Goal: Task Accomplishment & Management: Complete application form

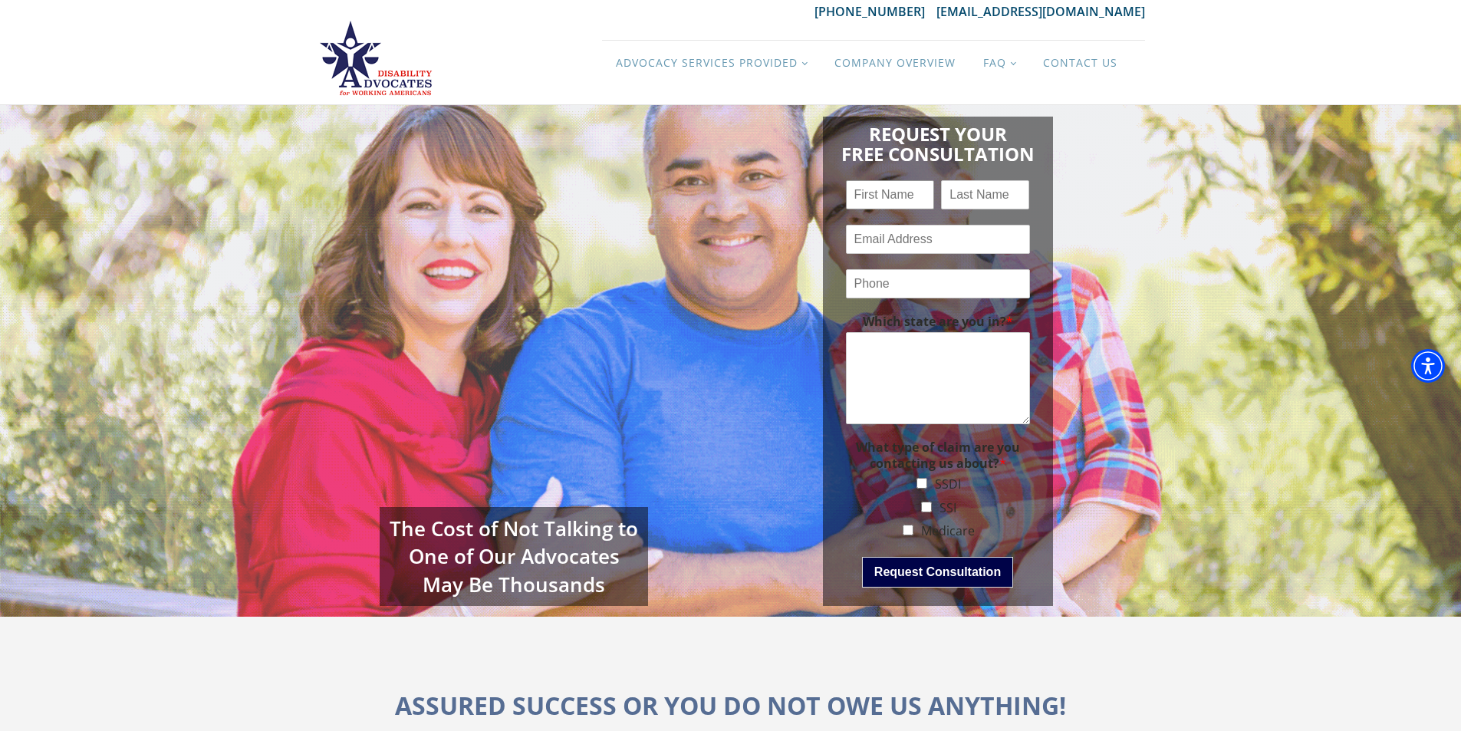
click at [891, 193] on input "Name *" at bounding box center [890, 194] width 88 height 29
type input "[PERSON_NAME]"
type input "[PERSON_NAME][EMAIL_ADDRESS][DOMAIN_NAME]"
type input "[PHONE_NUMBER]"
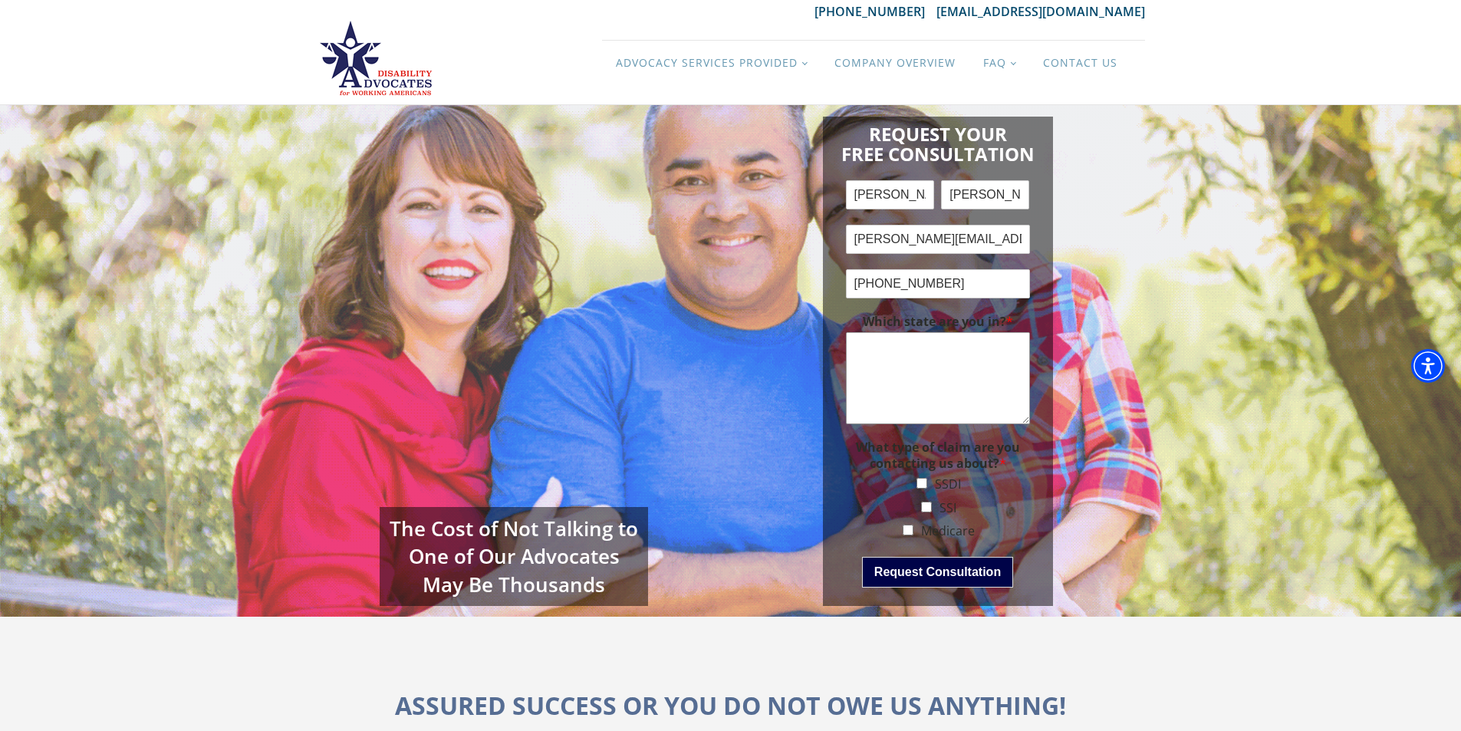
click at [973, 370] on textarea "Which state are you in? *" at bounding box center [938, 378] width 184 height 92
paste textarea "Hi this is [PERSON_NAME], we are a company that specializes in the settlement o…"
type textarea "Hi this is [PERSON_NAME], we are a company that specializes in the settlement o…"
click at [889, 567] on button "Request Consultation" at bounding box center [937, 572] width 151 height 31
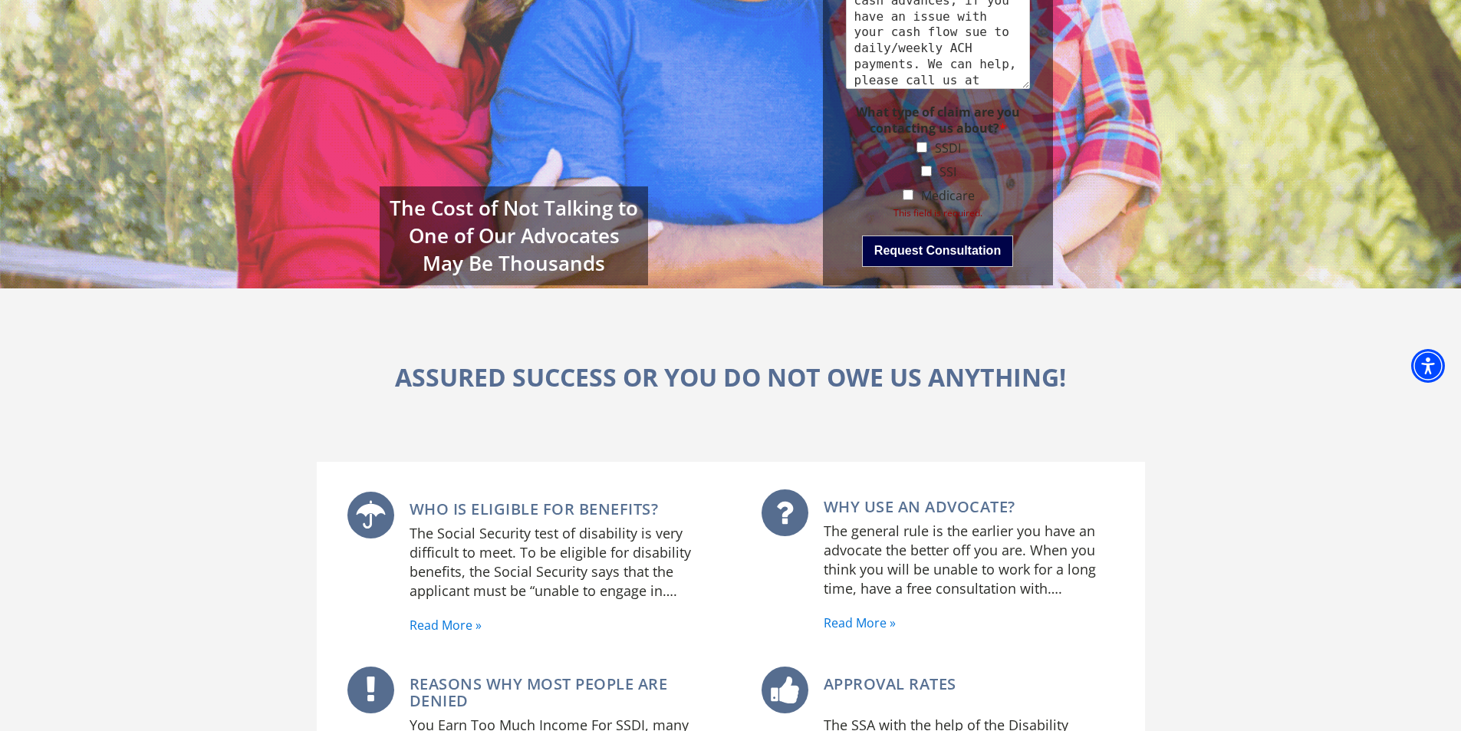
scroll to position [144, 0]
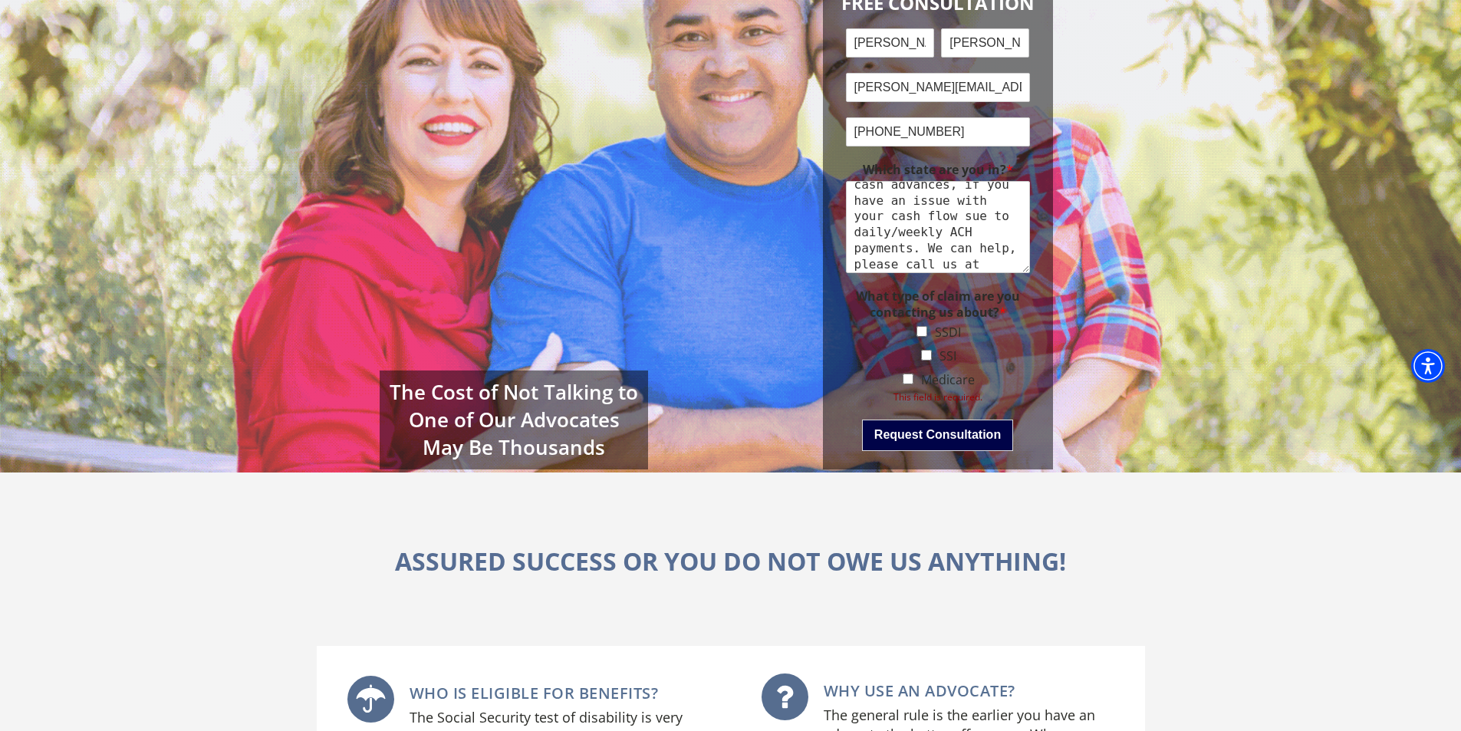
click at [922, 329] on input "SSDI" at bounding box center [922, 331] width 11 height 11
checkbox input "true"
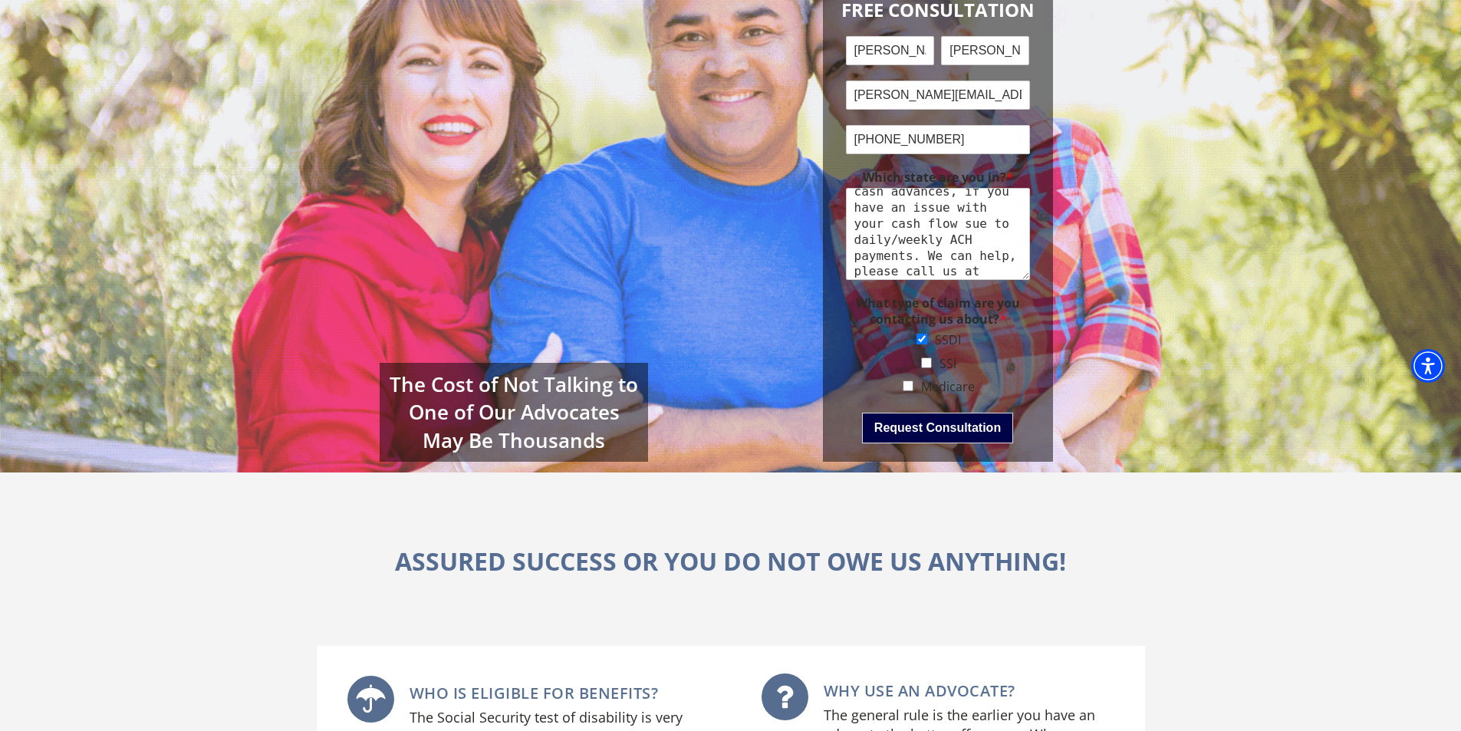
drag, startPoint x: 930, startPoint y: 363, endPoint x: 924, endPoint y: 370, distance: 9.8
click at [929, 363] on input "SSI" at bounding box center [926, 362] width 11 height 11
checkbox input "true"
click at [912, 384] on input "Medicare" at bounding box center [908, 385] width 11 height 11
checkbox input "true"
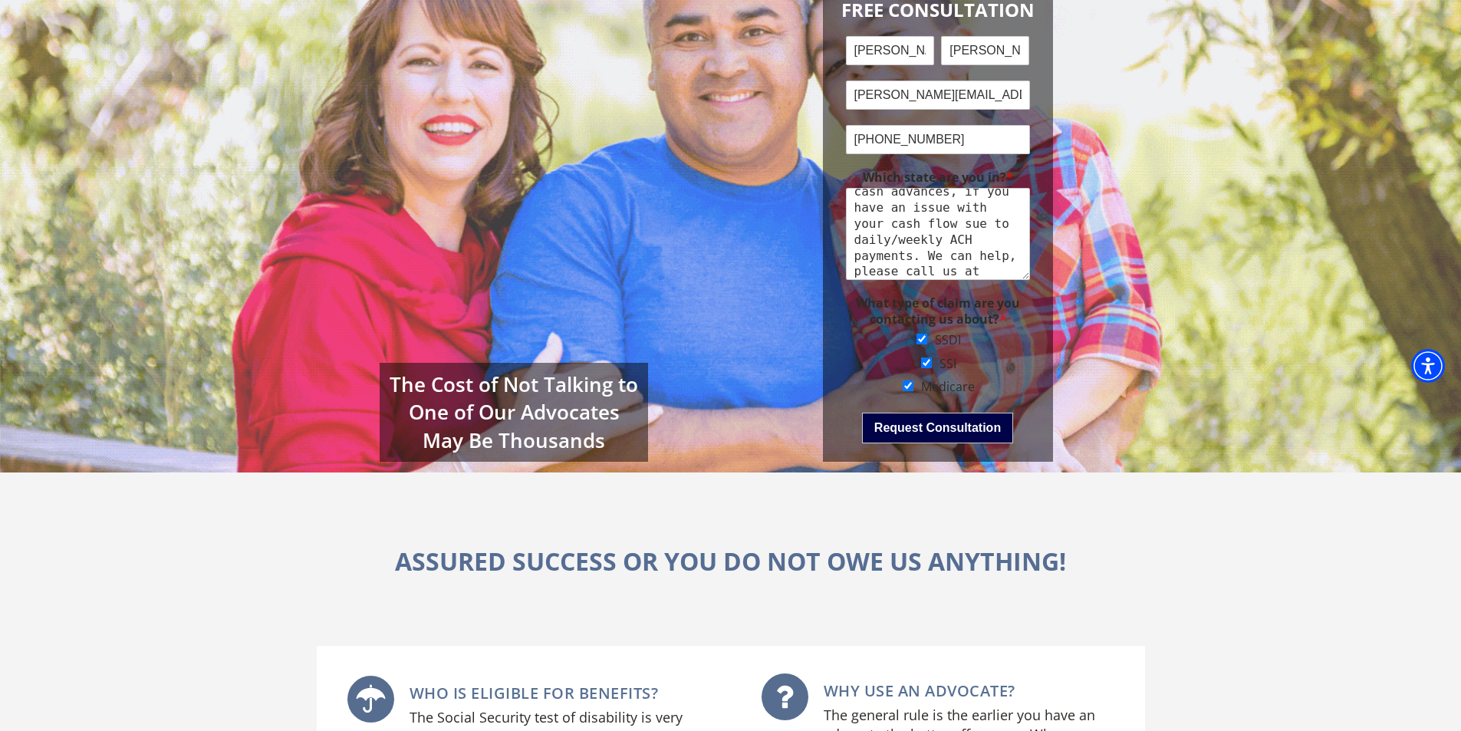
click at [914, 426] on button "Request Consultation" at bounding box center [937, 428] width 151 height 31
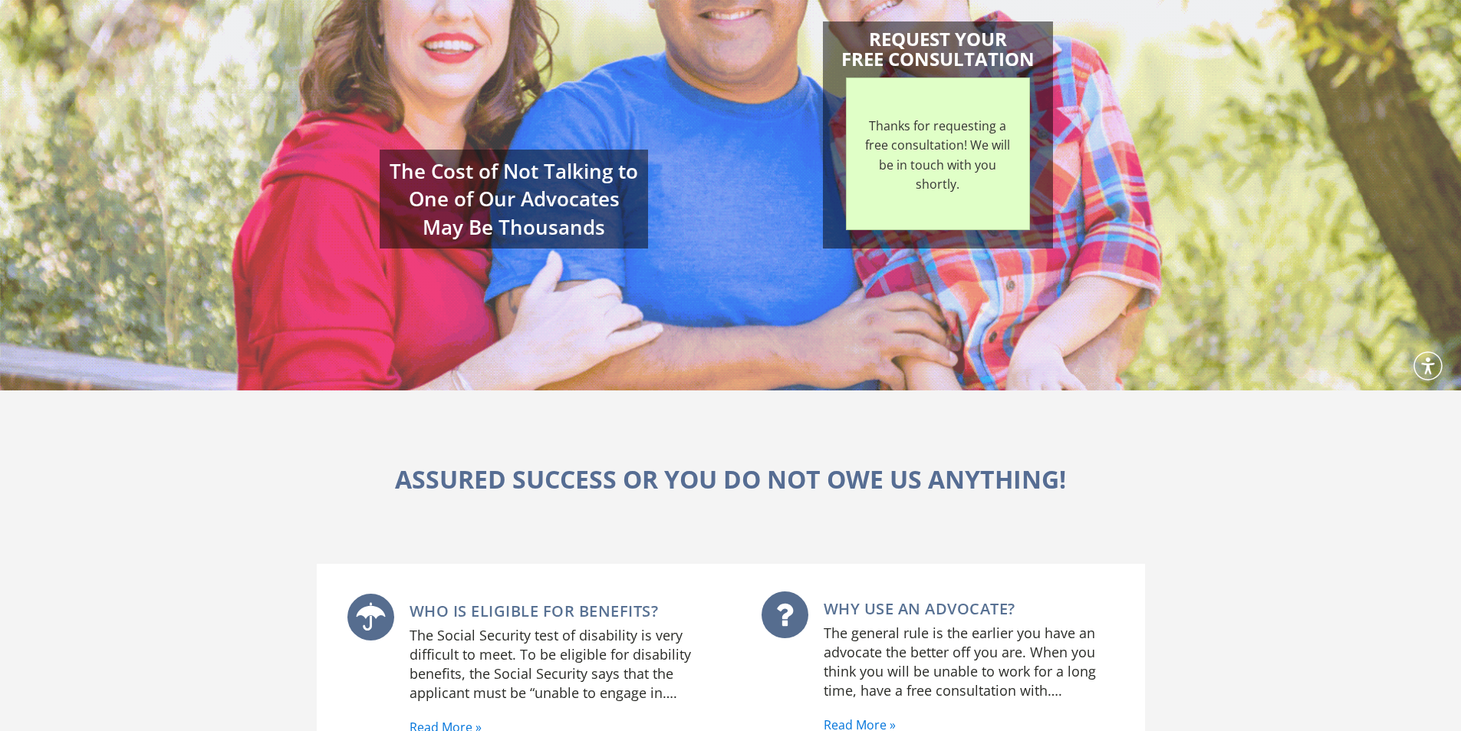
scroll to position [227, 0]
